Goal: Transaction & Acquisition: Subscribe to service/newsletter

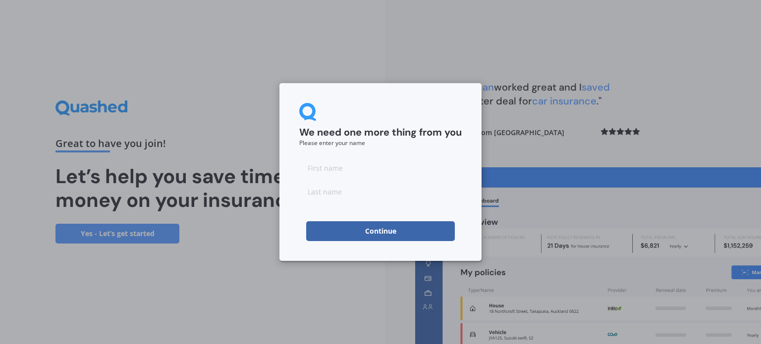
click at [408, 176] on input at bounding box center [380, 168] width 163 height 20
type input "[PERSON_NAME]"
type input "t"
click at [390, 233] on button "Continue" at bounding box center [380, 232] width 149 height 20
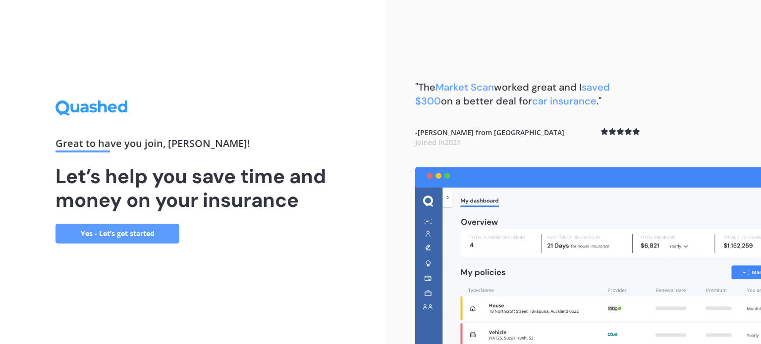
click at [138, 235] on link "Yes - Let’s get started" at bounding box center [118, 234] width 124 height 20
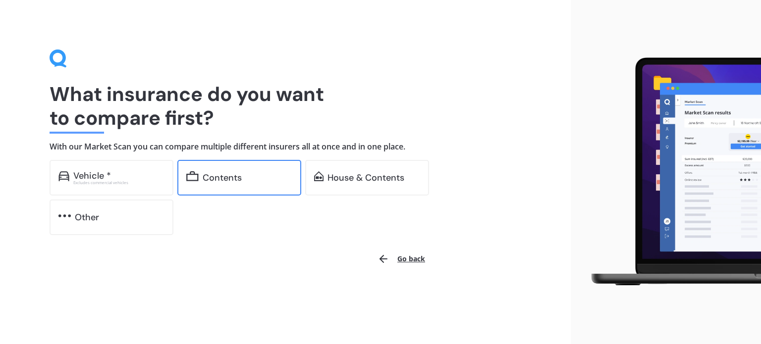
click at [254, 186] on div "Contents" at bounding box center [239, 178] width 124 height 36
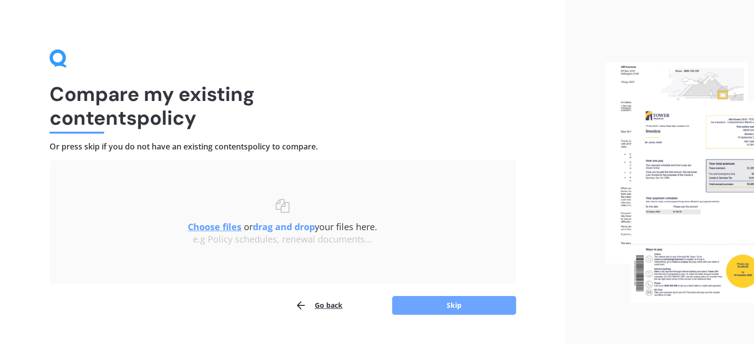
click at [436, 309] on button "Skip" at bounding box center [454, 305] width 124 height 19
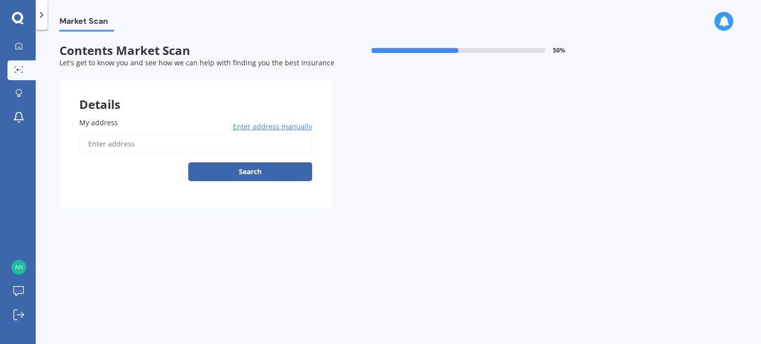
click at [722, 25] on icon at bounding box center [724, 21] width 11 height 11
click at [15, 316] on icon at bounding box center [18, 315] width 11 height 11
